Goal: Task Accomplishment & Management: Use online tool/utility

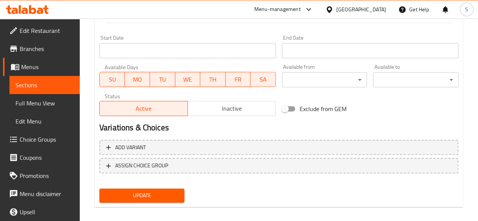
scroll to position [324, 0]
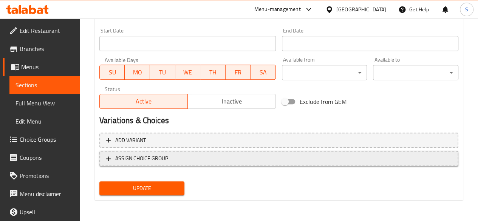
click at [140, 154] on span "ASSIGN CHOICE GROUP" at bounding box center [141, 158] width 53 height 9
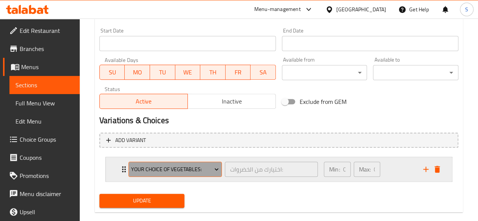
click at [162, 167] on span "Your Choice of Vegetables:" at bounding box center [175, 169] width 88 height 9
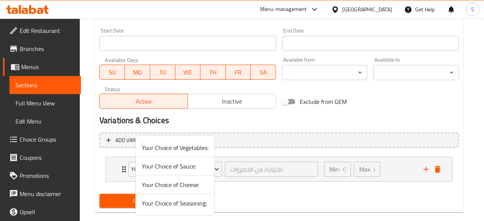
click at [175, 187] on span "Your Choice of Cheese:" at bounding box center [175, 184] width 67 height 9
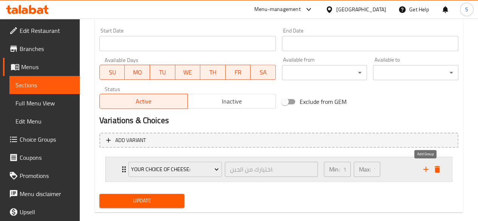
click at [426, 165] on icon "add" at bounding box center [425, 169] width 9 height 9
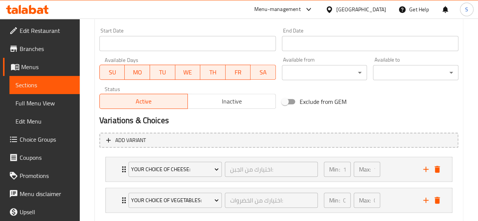
scroll to position [367, 0]
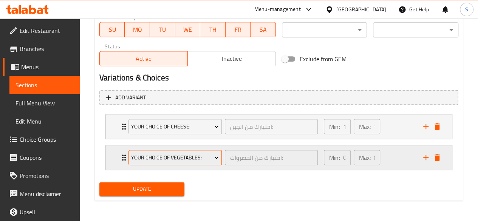
click at [169, 160] on span "Your Choice of Vegetables:" at bounding box center [175, 157] width 88 height 9
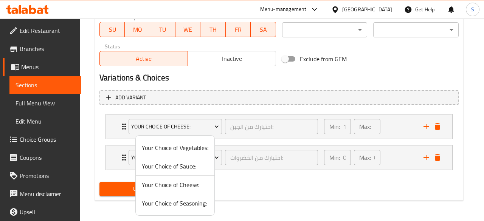
click at [425, 157] on div at bounding box center [242, 110] width 484 height 221
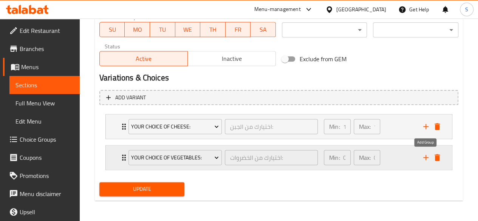
click at [425, 156] on icon "add" at bounding box center [425, 157] width 9 height 9
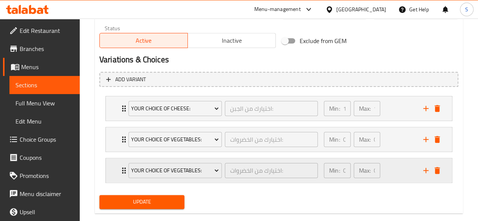
scroll to position [385, 0]
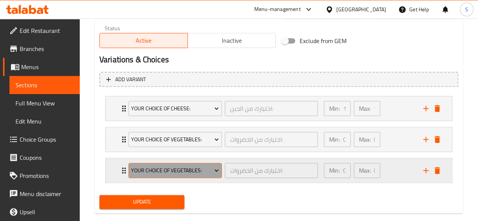
click at [166, 173] on span "Your Choice of Vegetables:" at bounding box center [175, 170] width 88 height 9
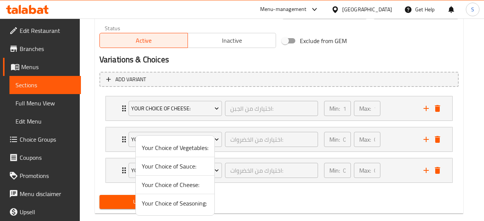
click at [160, 165] on span "Your Choice of Sauce:" at bounding box center [175, 166] width 67 height 9
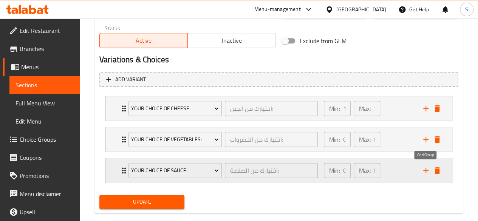
click at [423, 167] on icon "add" at bounding box center [425, 170] width 9 height 9
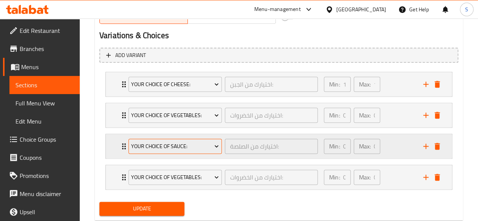
scroll to position [409, 0]
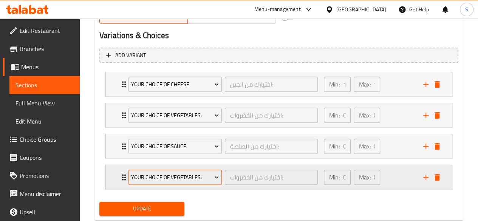
click at [177, 173] on span "Your Choice of Vegetables:" at bounding box center [175, 177] width 88 height 9
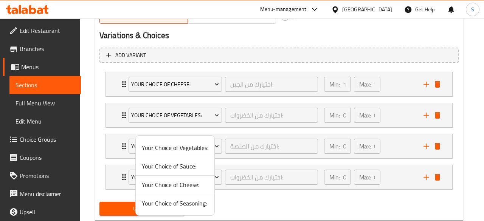
click at [174, 199] on span "Your Choice of Seasoning:" at bounding box center [175, 203] width 67 height 9
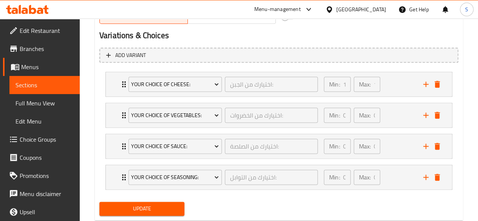
click at [153, 206] on span "Update" at bounding box center [141, 208] width 73 height 9
